Goal: Find specific page/section: Find specific page/section

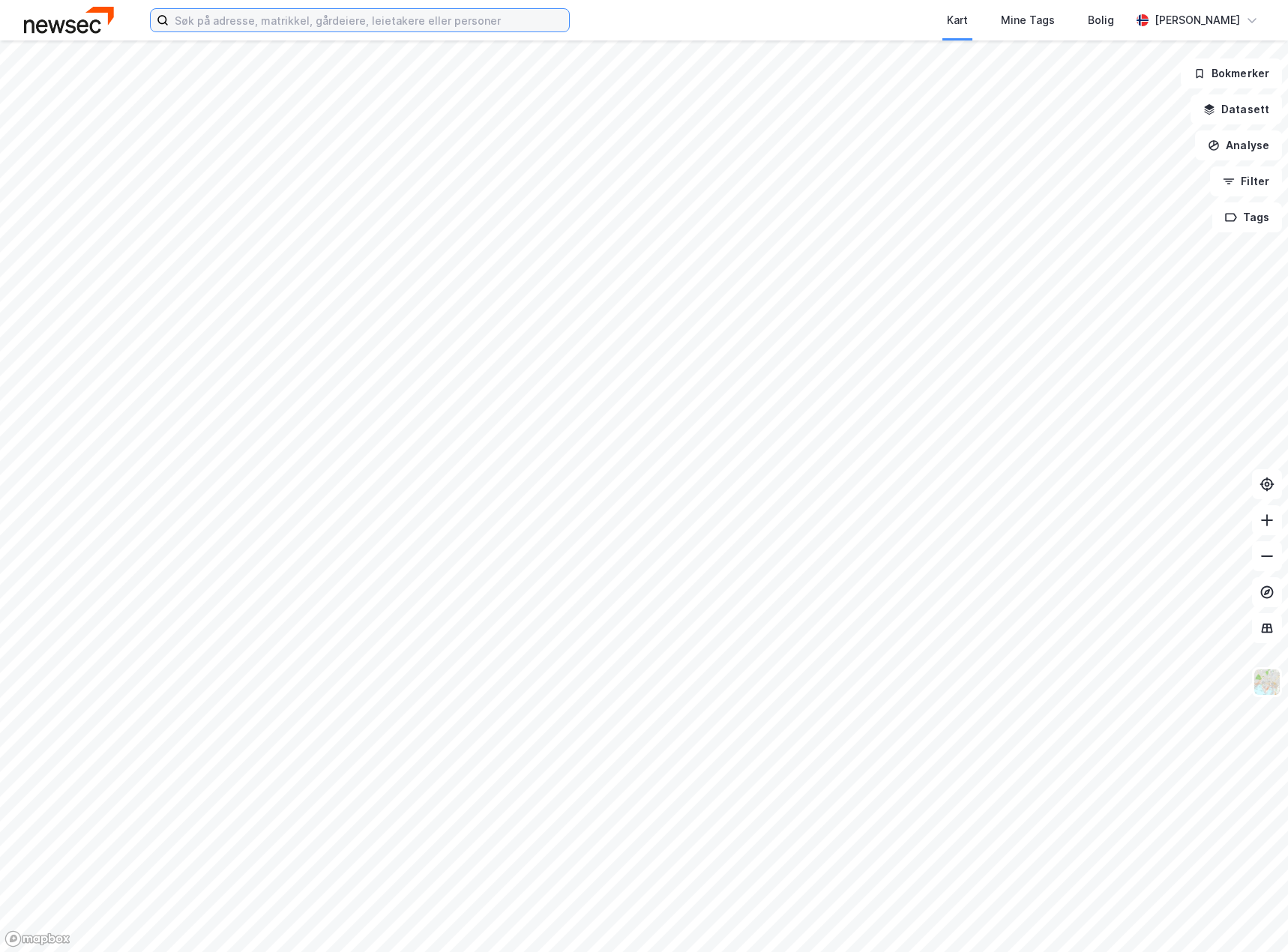
click at [257, 17] on input at bounding box center [369, 20] width 401 height 23
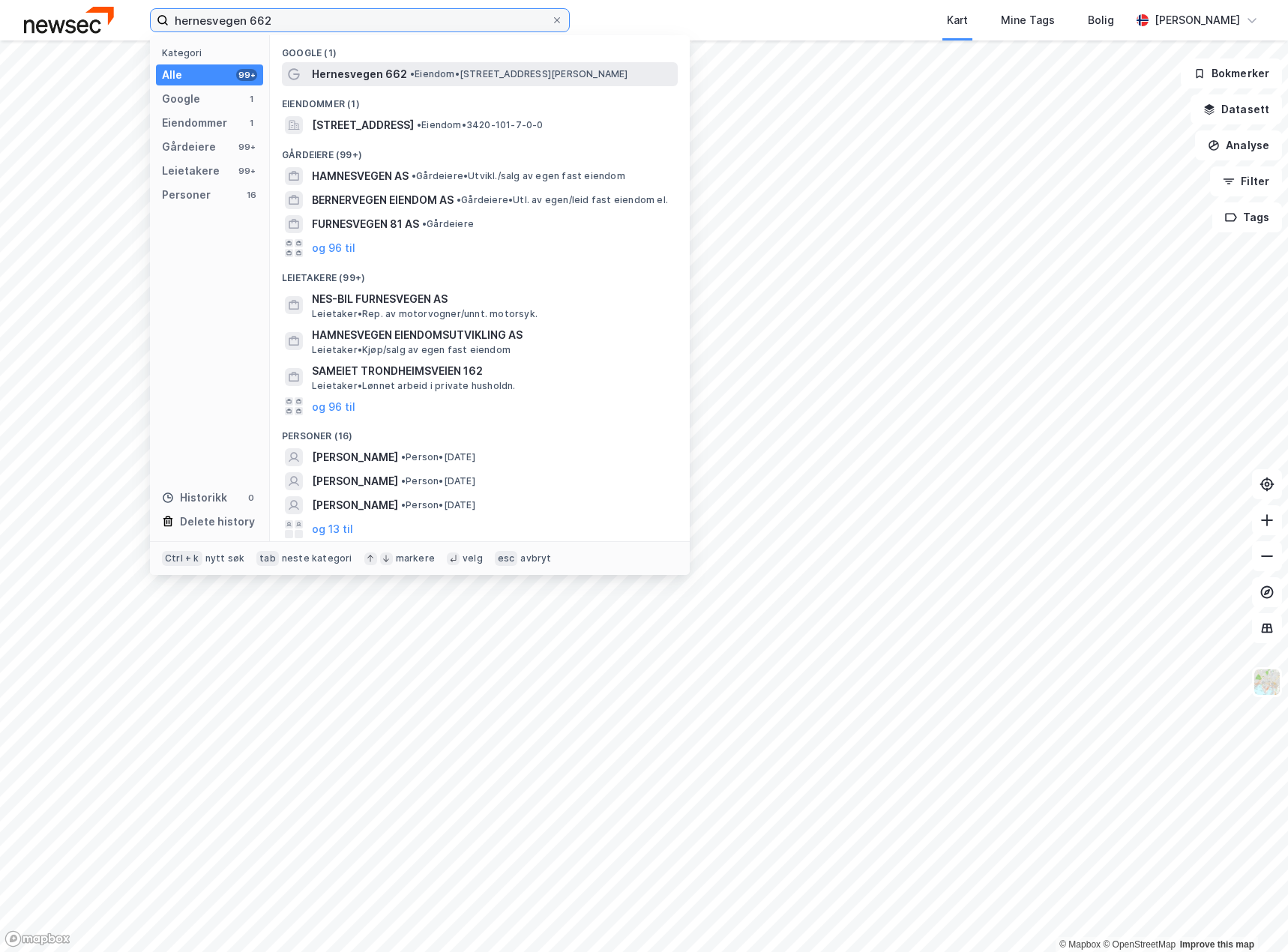
type input "hernesvegen 662"
click at [361, 69] on span "Hernesvegen 662" at bounding box center [359, 74] width 95 height 18
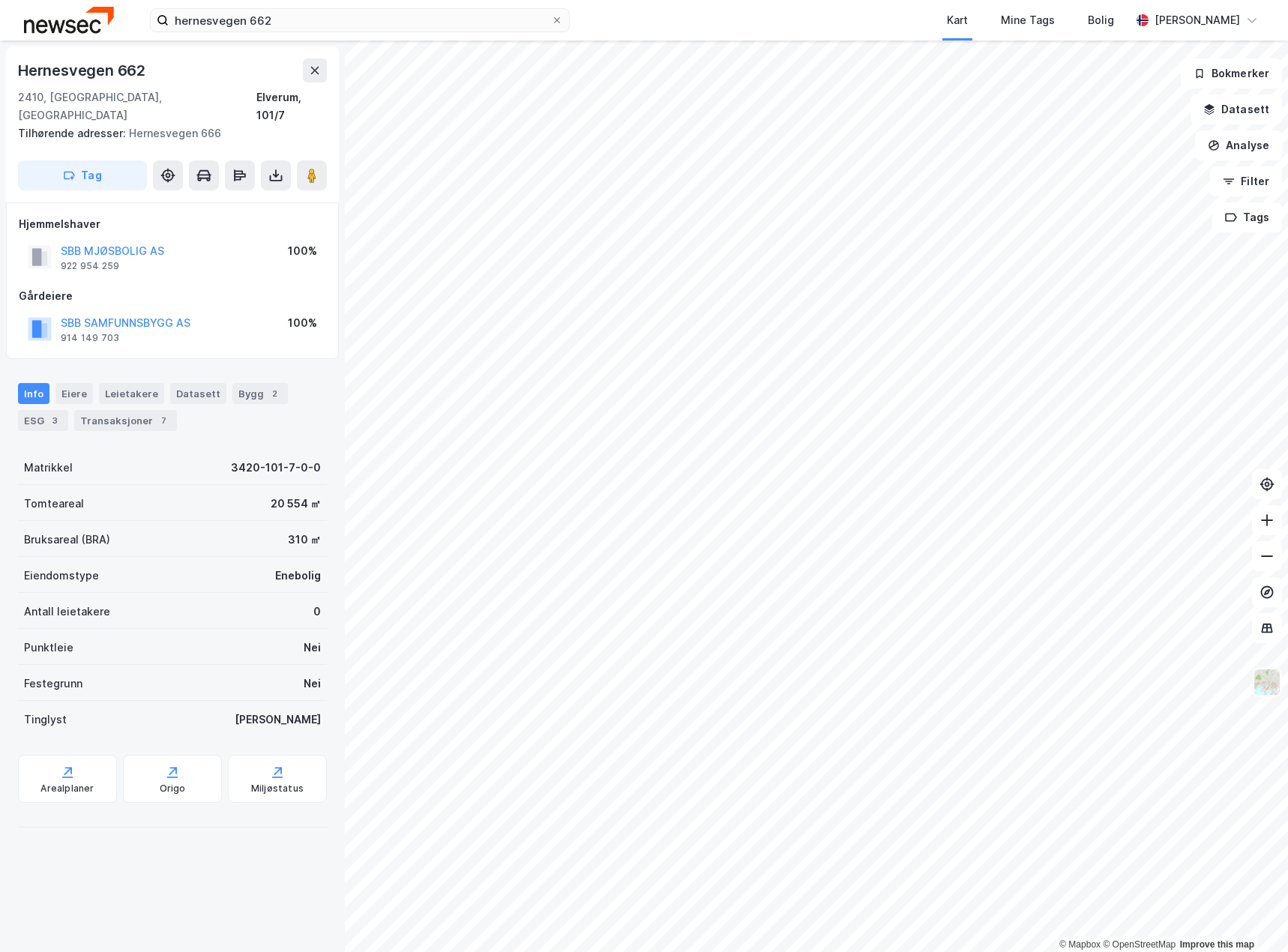
click at [1271, 694] on img at bounding box center [1267, 682] width 28 height 28
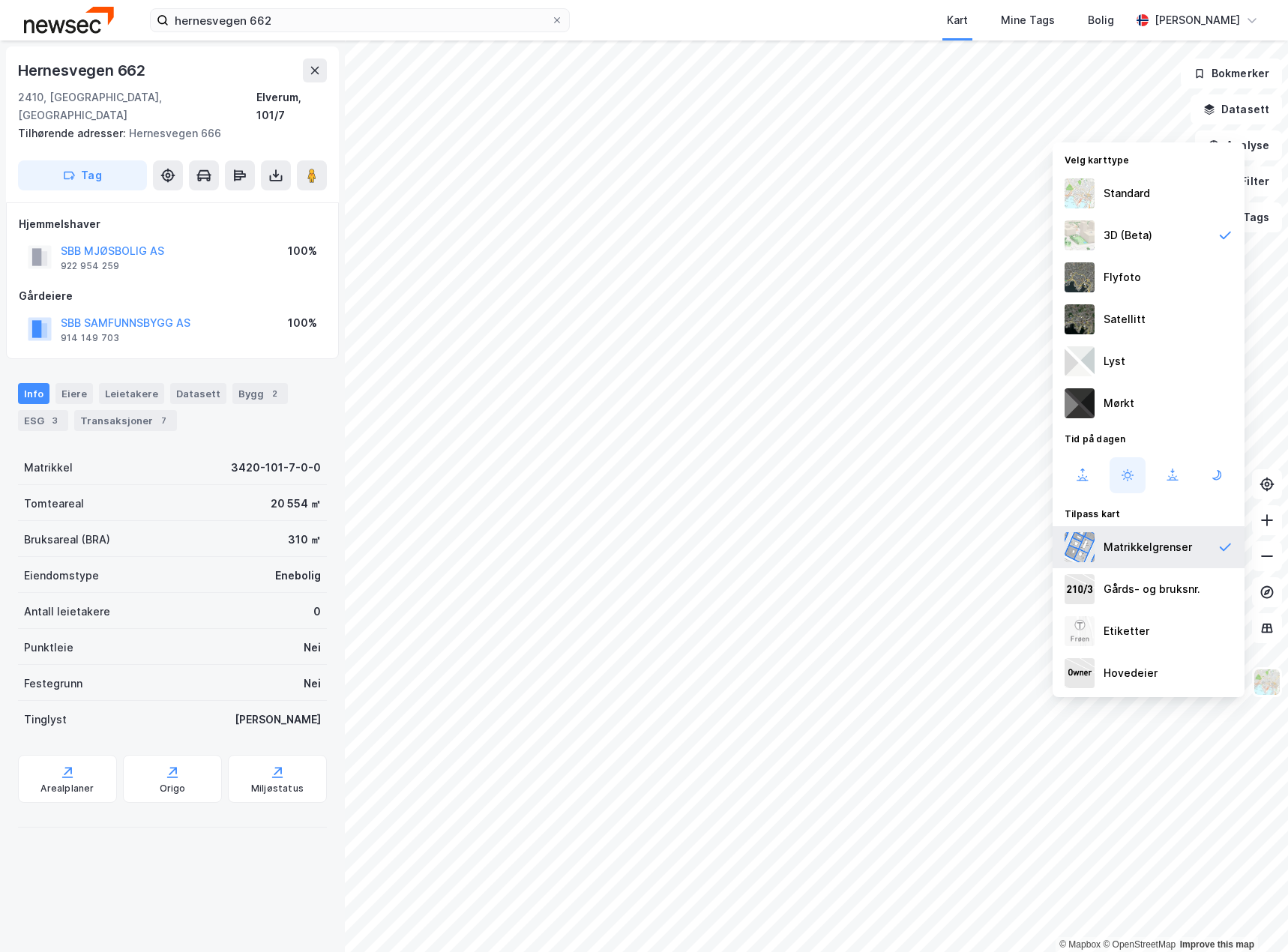
click at [1147, 547] on div "Matrikkelgrenser" at bounding box center [1147, 548] width 89 height 18
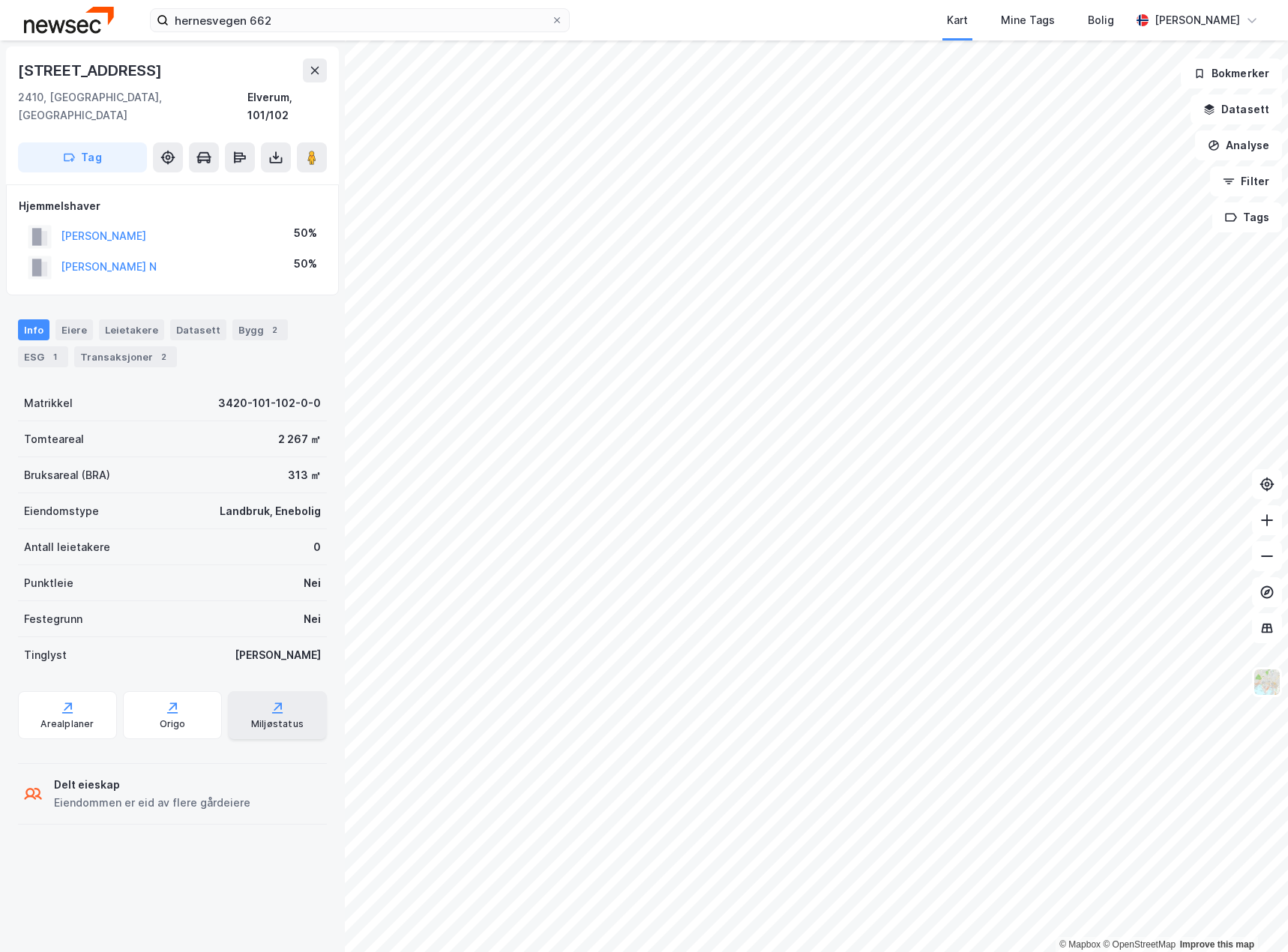
click at [301, 689] on div "© Mapbox © OpenStreetMap Improve this map [STREET_ADDRESS][PERSON_NAME] Tag Hje…" at bounding box center [644, 496] width 1288 height 912
